Goal: Task Accomplishment & Management: Manage account settings

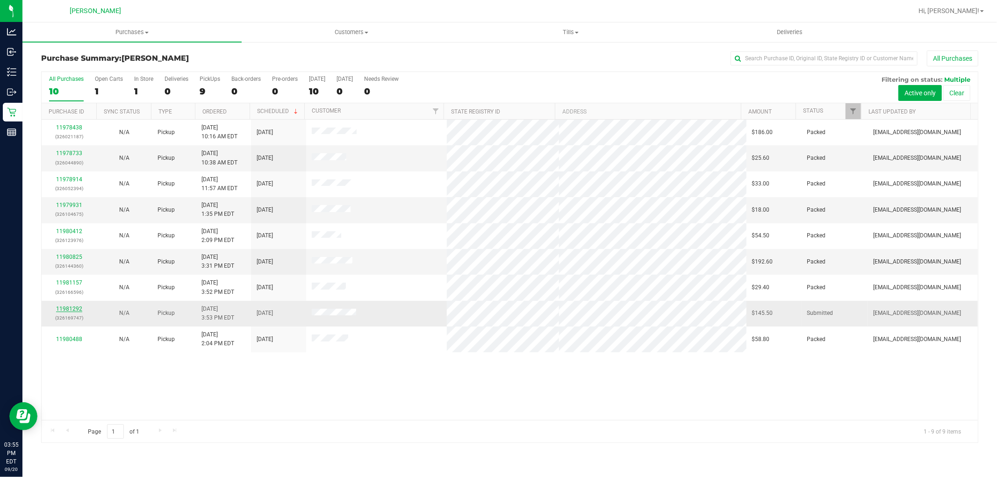
click at [71, 308] on link "11981292" at bounding box center [69, 309] width 26 height 7
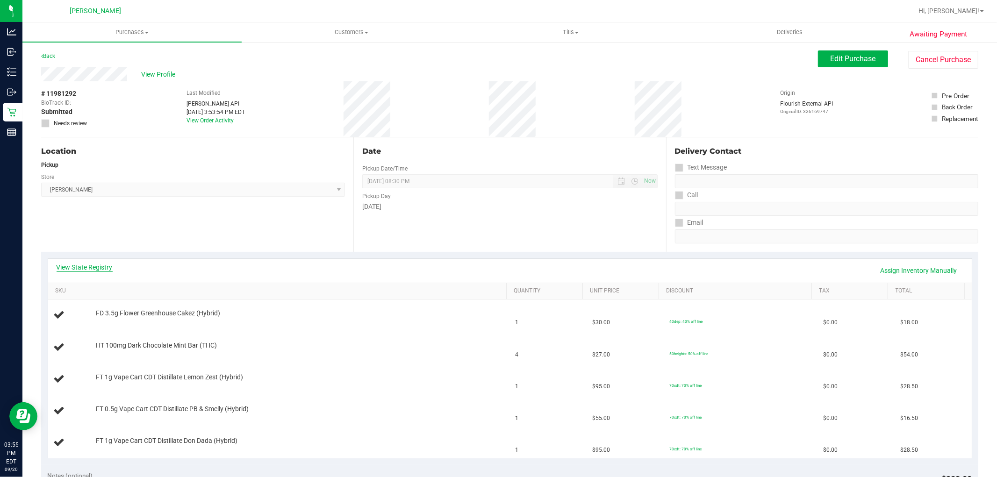
click at [99, 268] on link "View State Registry" at bounding box center [85, 267] width 56 height 9
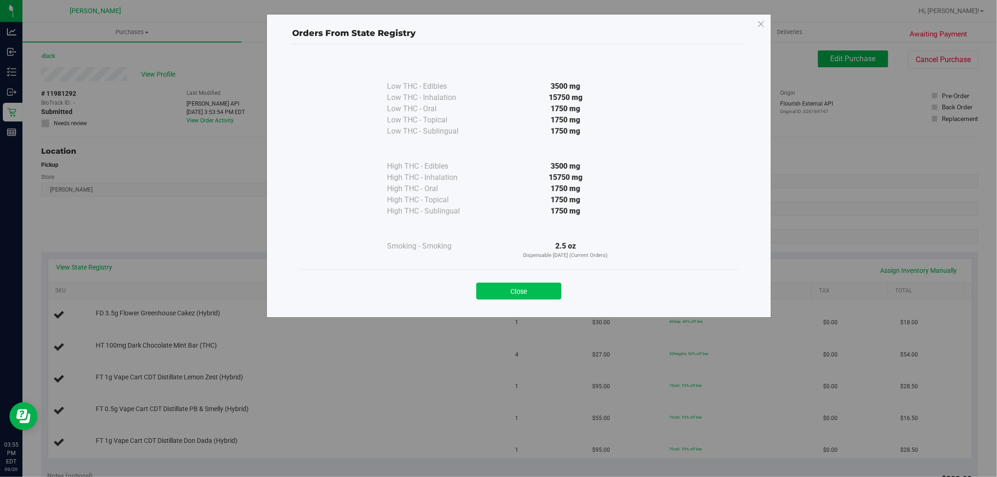
click at [520, 298] on button "Close" at bounding box center [518, 291] width 85 height 17
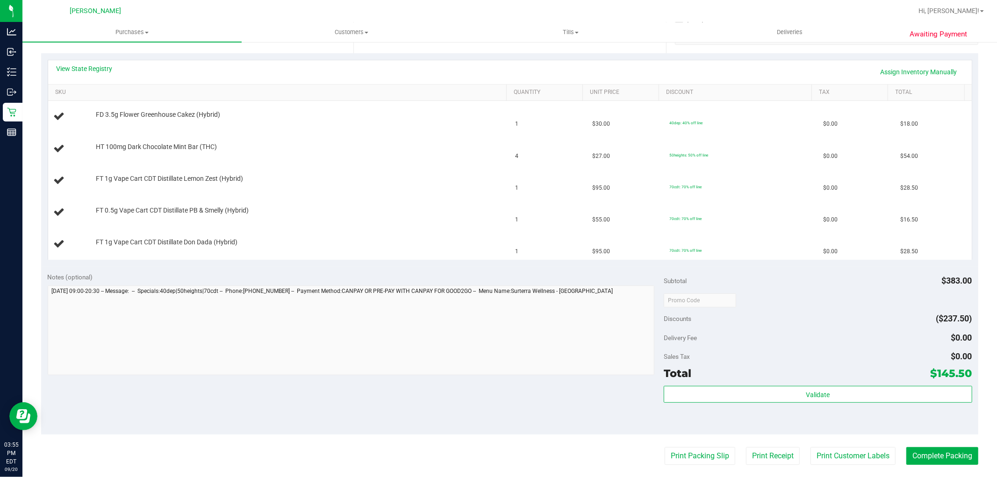
scroll to position [208, 0]
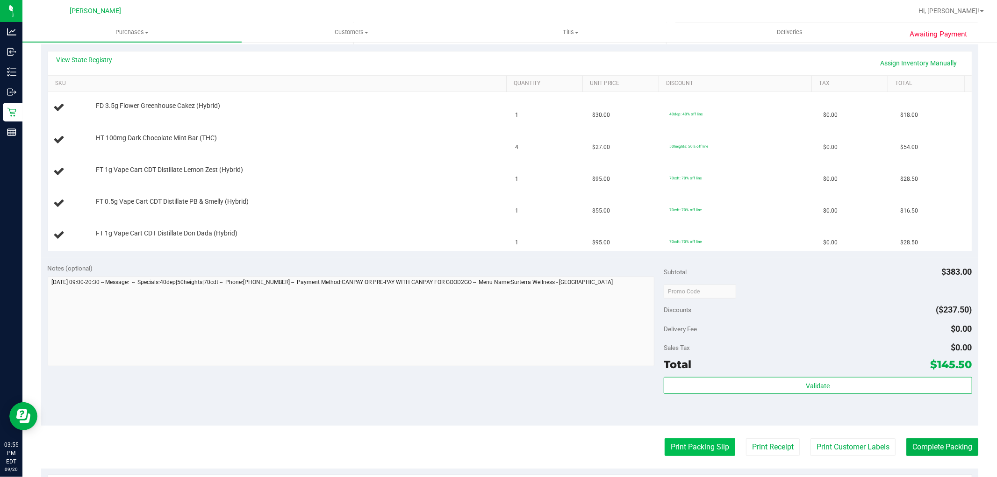
click at [673, 450] on button "Print Packing Slip" at bounding box center [700, 447] width 71 height 18
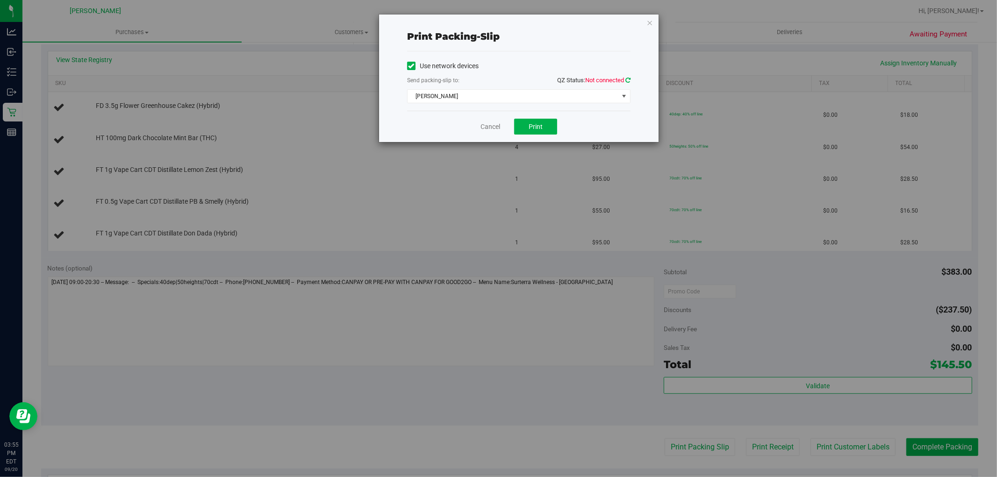
click at [628, 79] on icon at bounding box center [627, 80] width 5 height 6
click at [539, 123] on span "Print" at bounding box center [536, 126] width 14 height 7
click at [651, 23] on icon "button" at bounding box center [649, 22] width 7 height 11
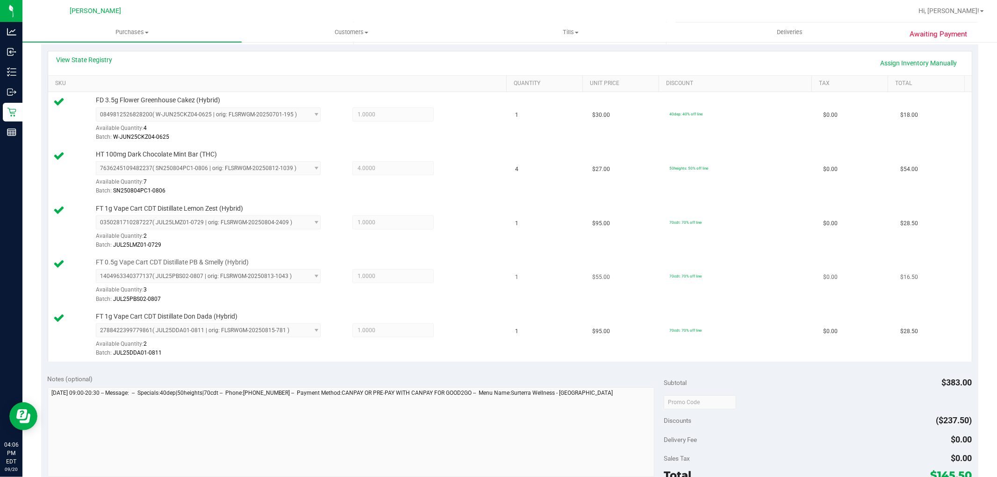
scroll to position [415, 0]
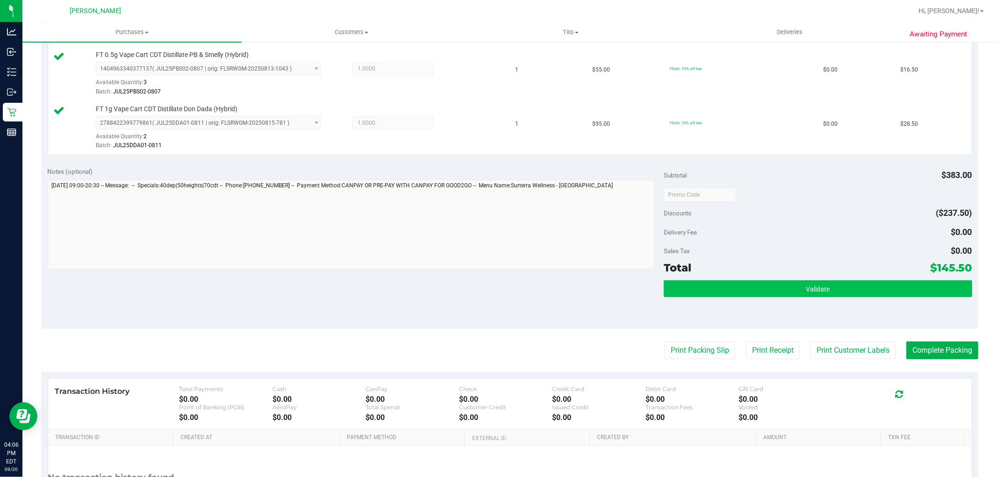
drag, startPoint x: 797, startPoint y: 300, endPoint x: 790, endPoint y: 288, distance: 13.4
click at [792, 292] on div "Validate" at bounding box center [818, 301] width 308 height 42
click at [788, 287] on button "Validate" at bounding box center [818, 288] width 308 height 17
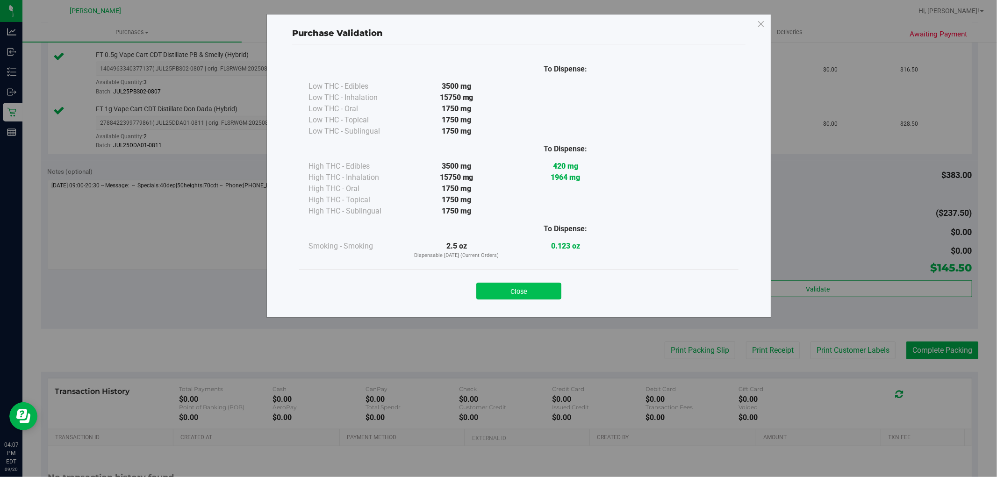
click at [531, 284] on button "Close" at bounding box center [518, 291] width 85 height 17
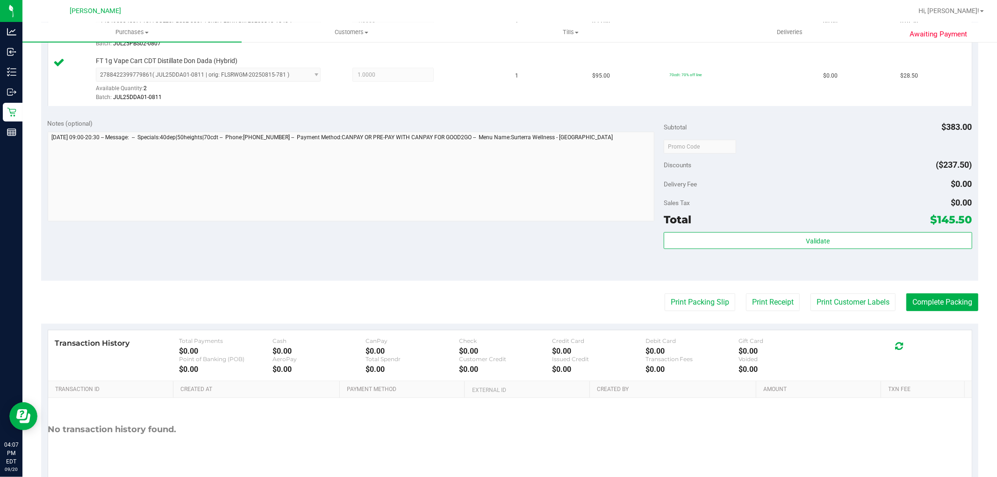
scroll to position [467, 0]
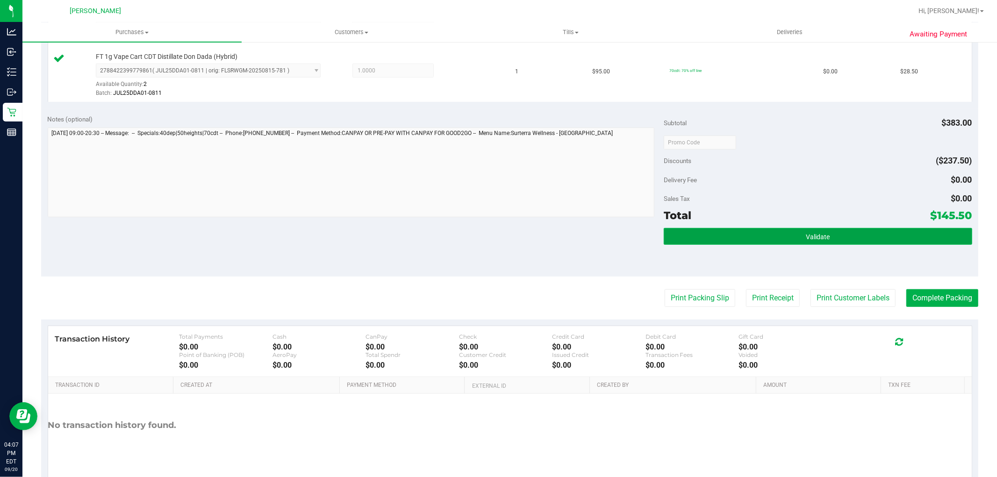
click at [741, 244] on button "Validate" at bounding box center [818, 236] width 308 height 17
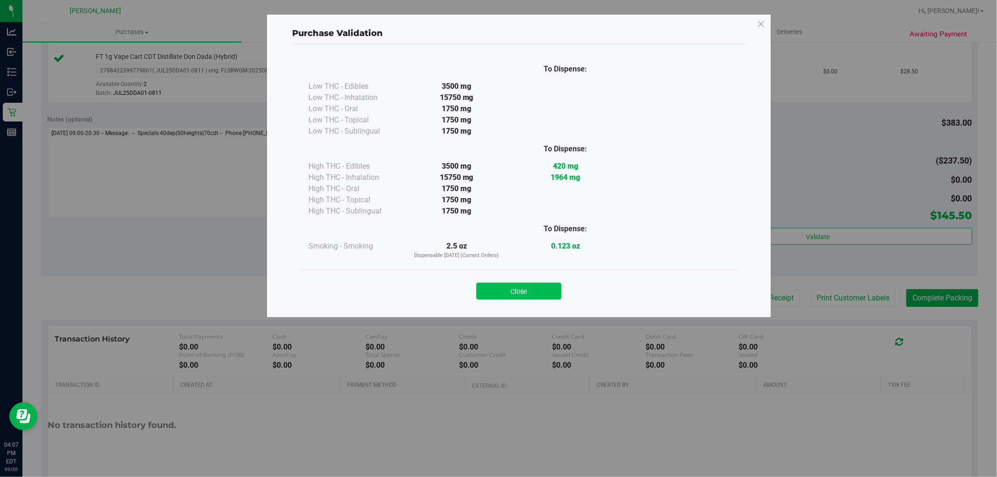
click at [514, 297] on button "Close" at bounding box center [518, 291] width 85 height 17
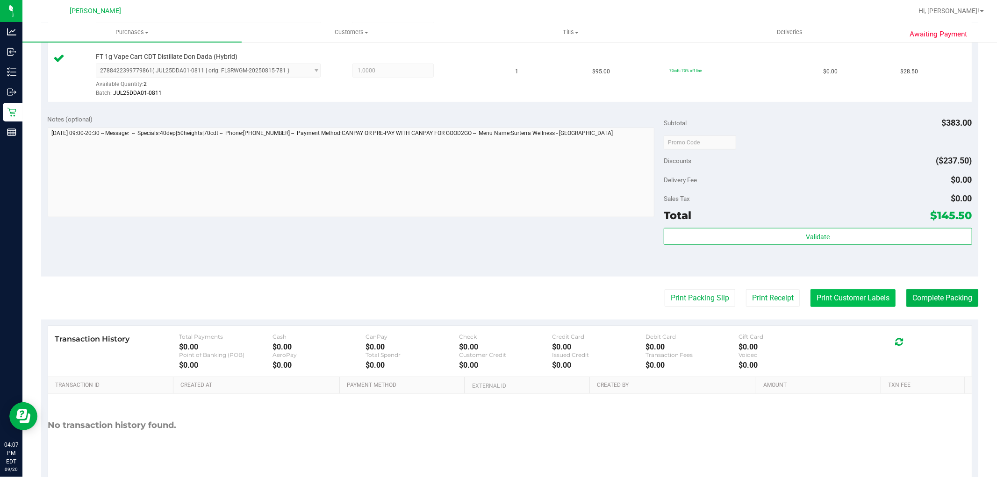
click at [833, 294] on button "Print Customer Labels" at bounding box center [852, 298] width 85 height 18
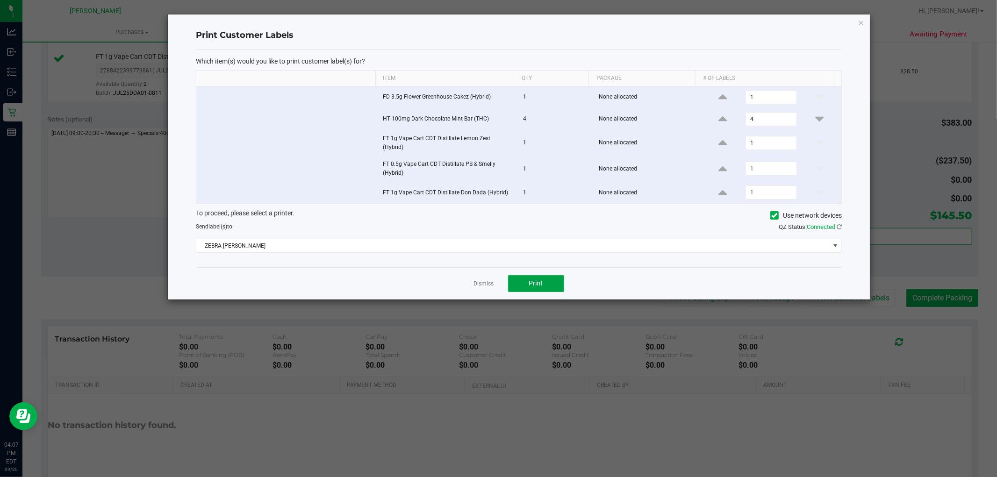
click at [537, 282] on span "Print" at bounding box center [536, 283] width 14 height 7
click at [862, 19] on icon "button" at bounding box center [861, 22] width 7 height 11
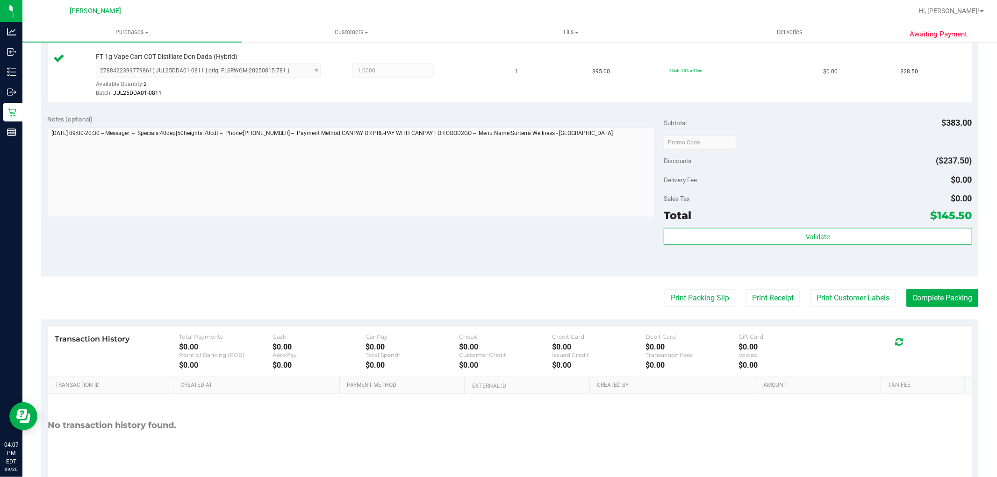
click at [751, 227] on div "Subtotal $383.00 Discounts ($237.50) Delivery Fee $0.00 Sales Tax $0.00 Total $…" at bounding box center [818, 193] width 308 height 156
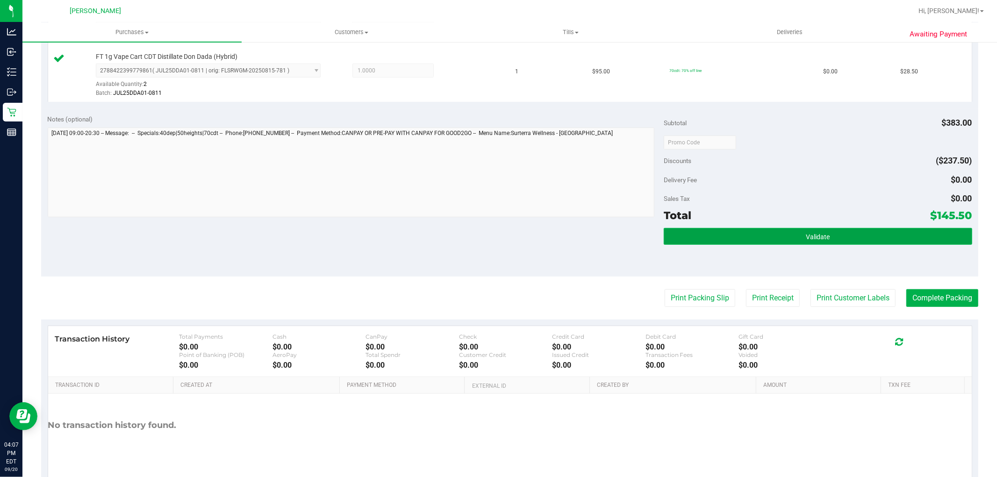
click at [752, 242] on button "Validate" at bounding box center [818, 236] width 308 height 17
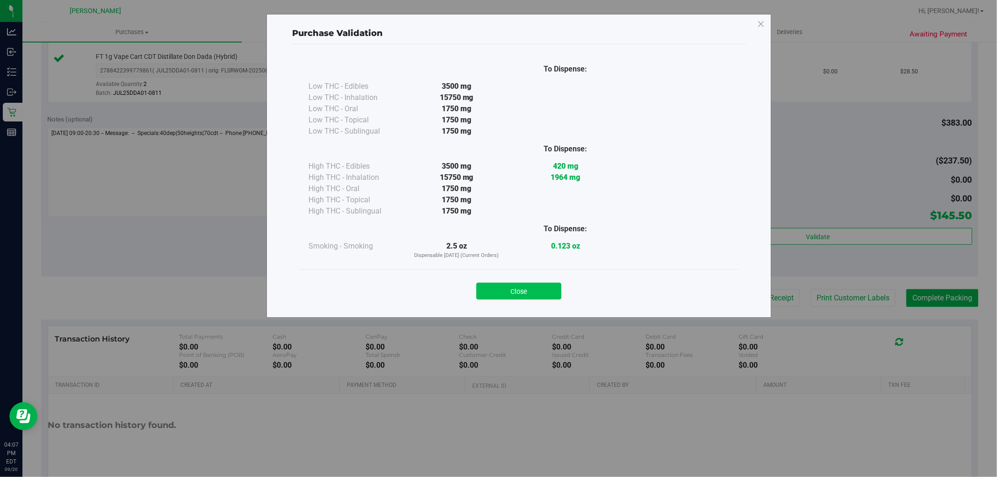
click at [526, 289] on button "Close" at bounding box center [518, 291] width 85 height 17
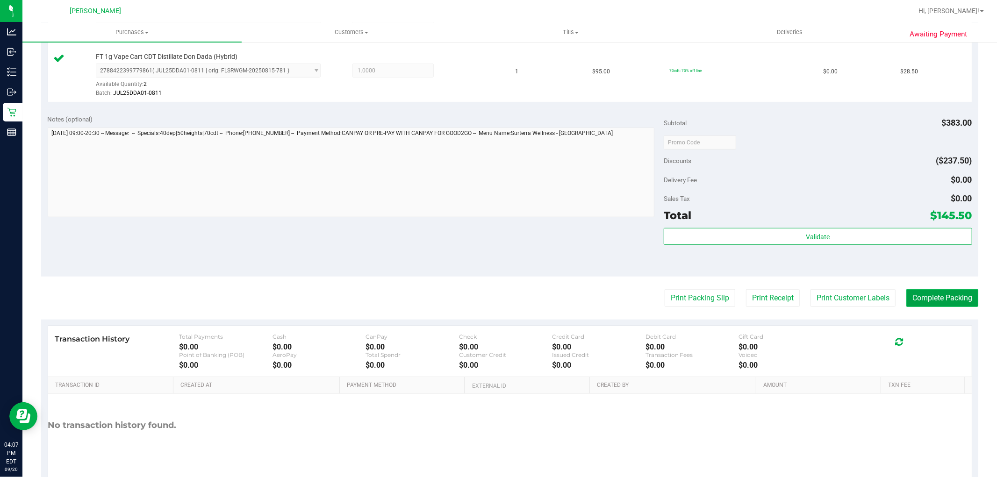
click at [928, 300] on button "Complete Packing" at bounding box center [942, 298] width 72 height 18
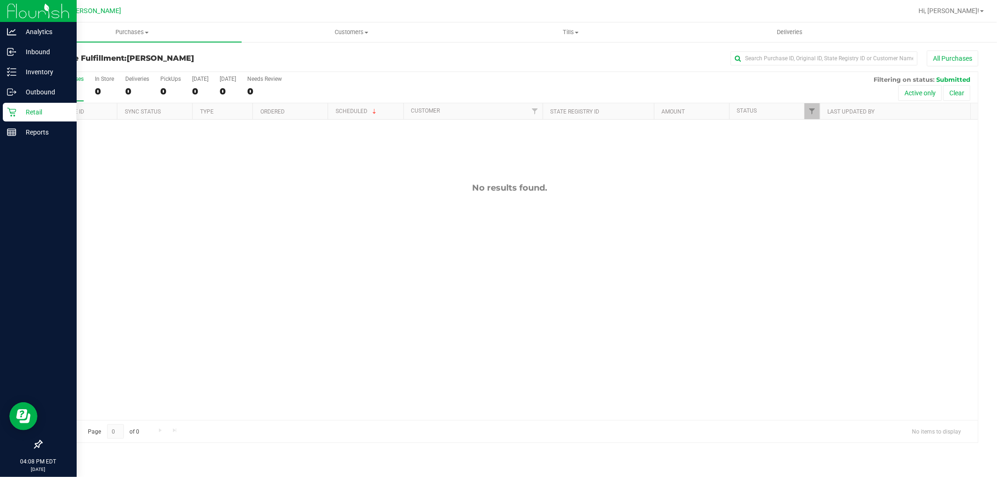
drag, startPoint x: 457, startPoint y: 72, endPoint x: 7, endPoint y: 115, distance: 452.2
click at [7, 115] on icon at bounding box center [11, 112] width 9 height 9
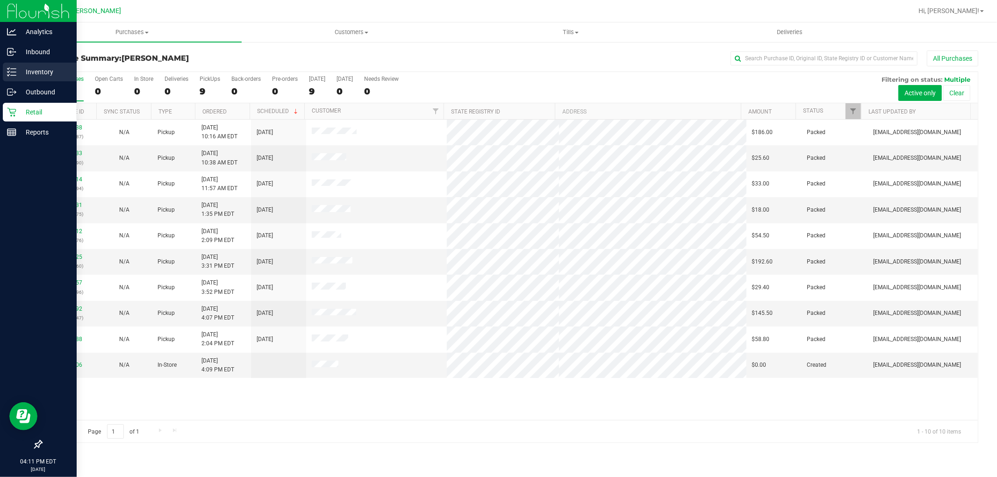
click at [34, 71] on p "Inventory" at bounding box center [44, 71] width 56 height 11
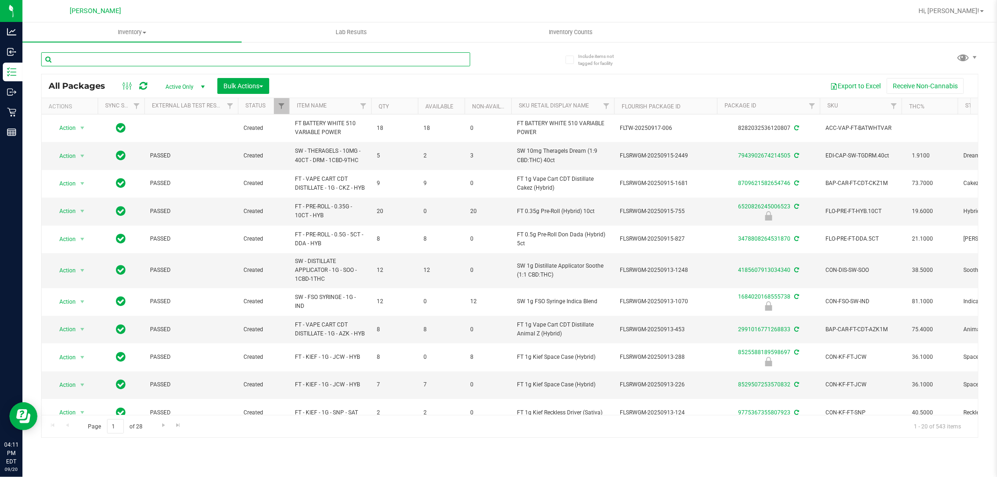
click at [161, 57] on input "text" at bounding box center [255, 59] width 429 height 14
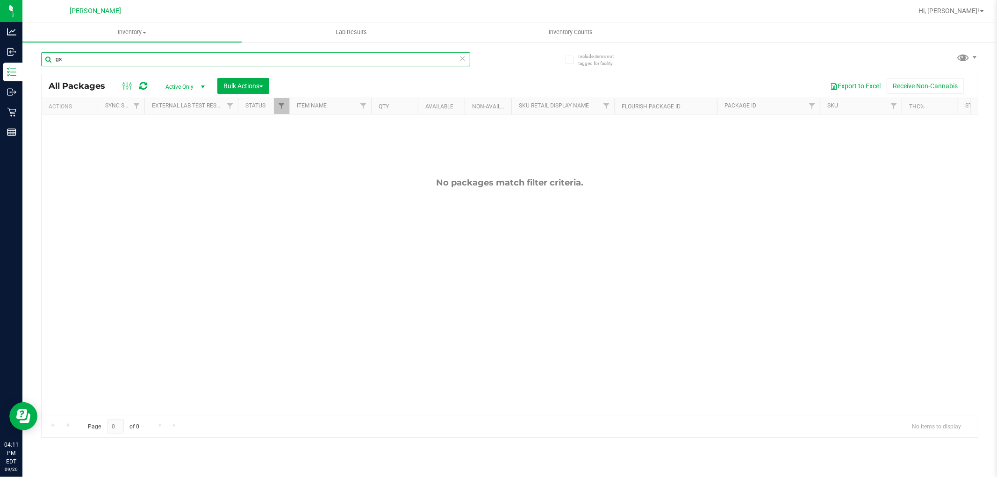
type input "g"
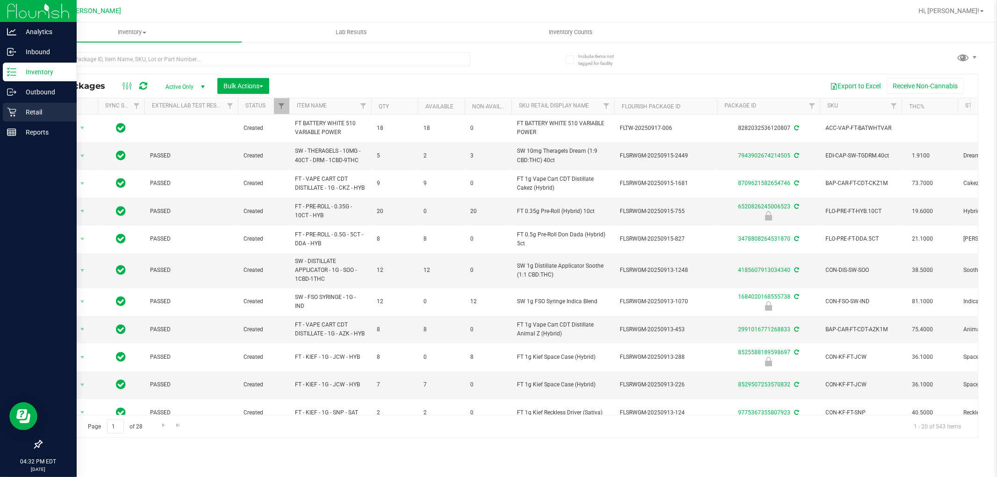
click at [11, 110] on icon at bounding box center [11, 112] width 9 height 9
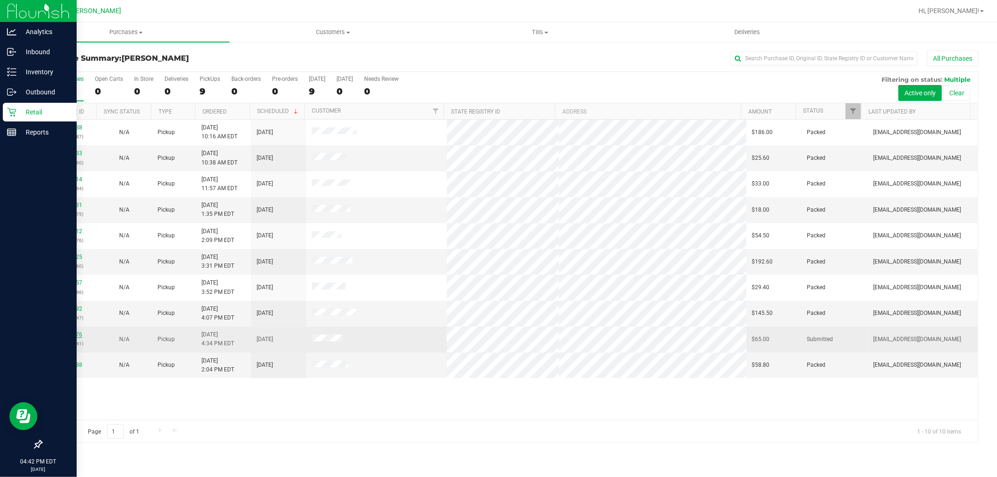
click at [64, 335] on link "11981576" at bounding box center [69, 334] width 26 height 7
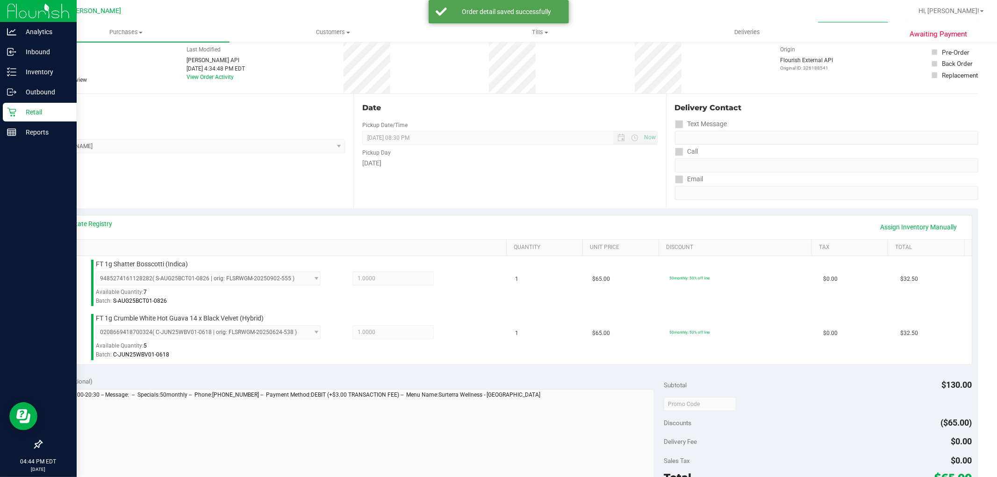
scroll to position [104, 0]
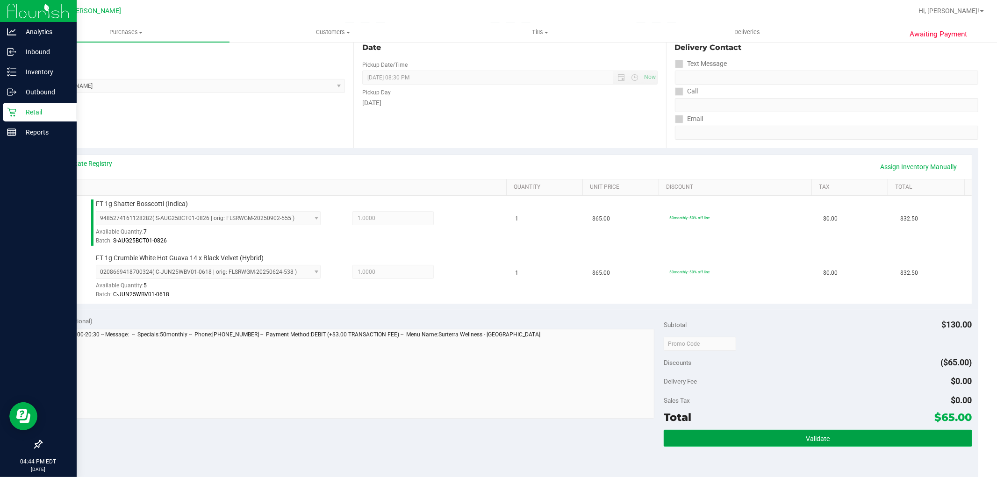
click at [759, 433] on button "Validate" at bounding box center [818, 438] width 308 height 17
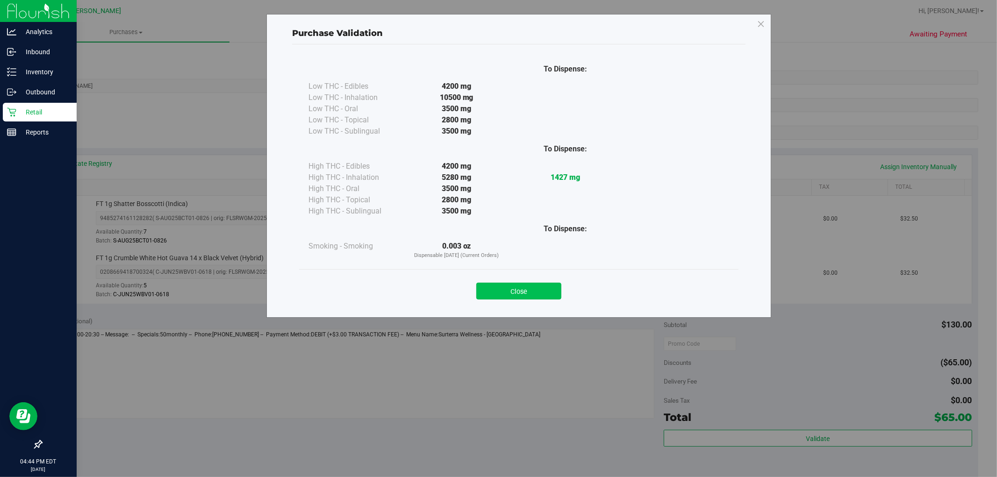
click at [540, 289] on button "Close" at bounding box center [518, 291] width 85 height 17
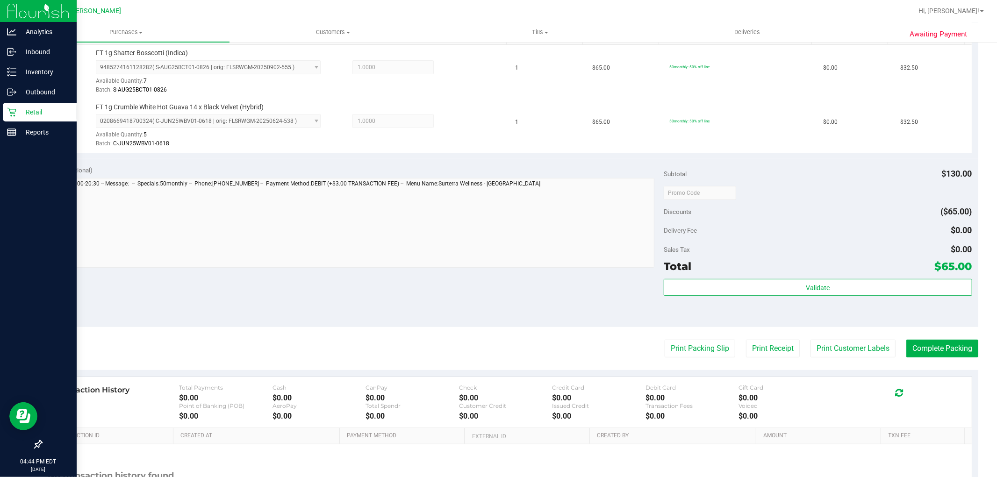
scroll to position [259, 0]
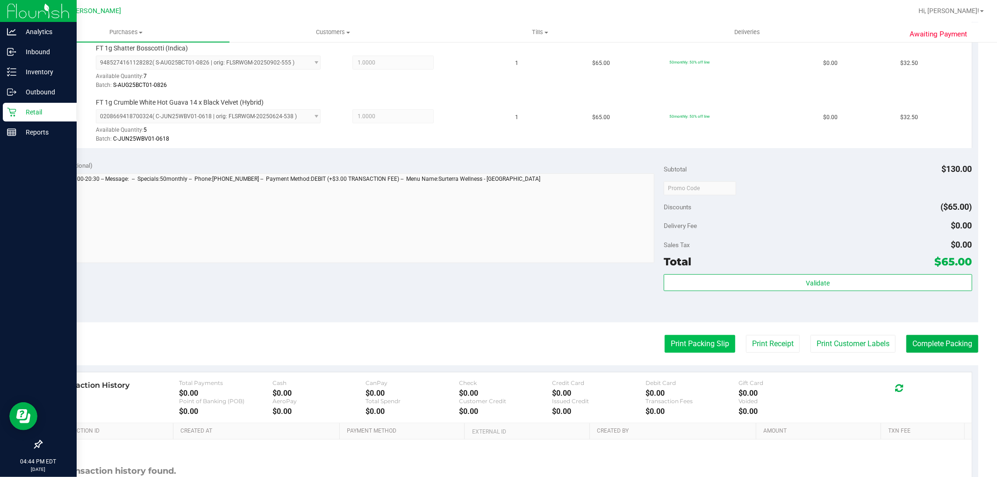
click at [692, 340] on button "Print Packing Slip" at bounding box center [700, 344] width 71 height 18
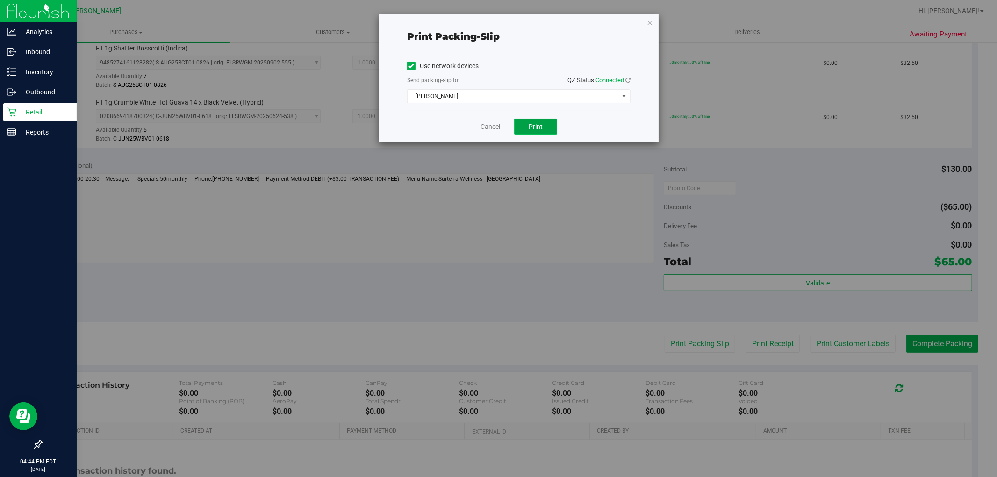
click at [531, 122] on button "Print" at bounding box center [535, 127] width 43 height 16
click at [648, 22] on icon "button" at bounding box center [649, 22] width 7 height 11
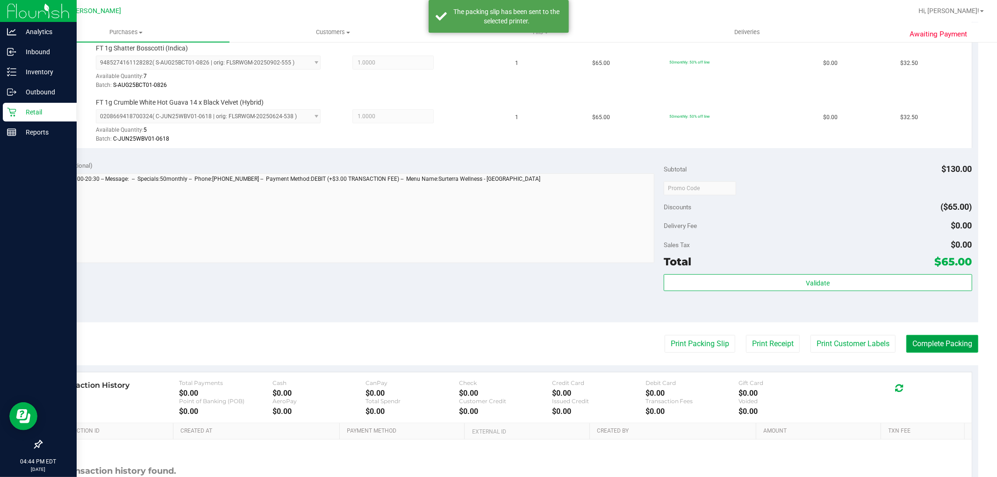
drag, startPoint x: 940, startPoint y: 340, endPoint x: 936, endPoint y: 343, distance: 5.1
click at [936, 343] on button "Complete Packing" at bounding box center [942, 344] width 72 height 18
click at [936, 343] on button "Complete Packing" at bounding box center [938, 344] width 79 height 18
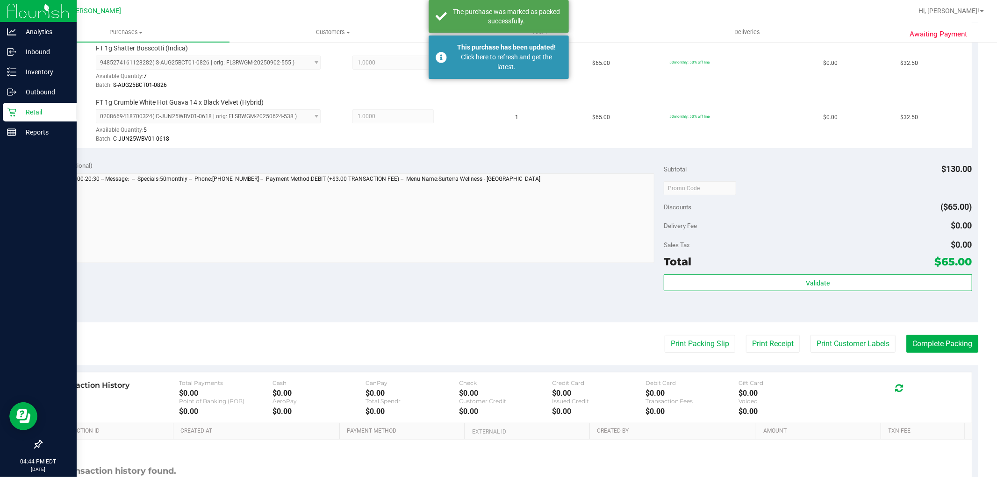
click at [26, 114] on p "Retail" at bounding box center [44, 112] width 56 height 11
